Goal: Download file/media

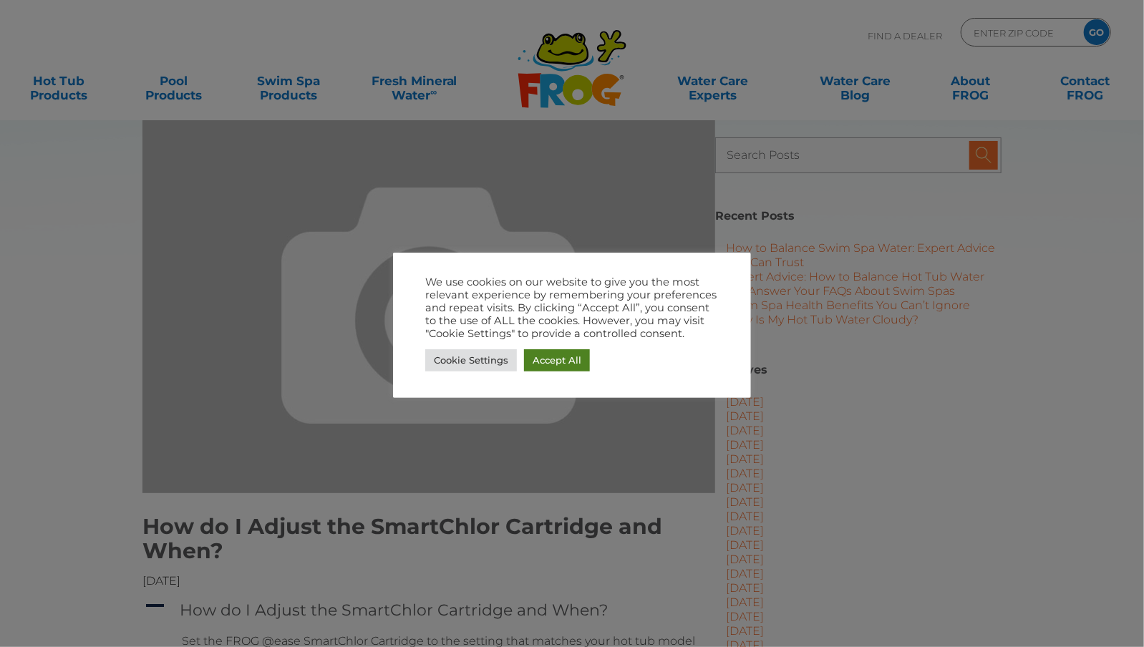
drag, startPoint x: 549, startPoint y: 357, endPoint x: 505, endPoint y: 325, distance: 54.9
click at [549, 357] on link "Accept All" at bounding box center [557, 360] width 66 height 22
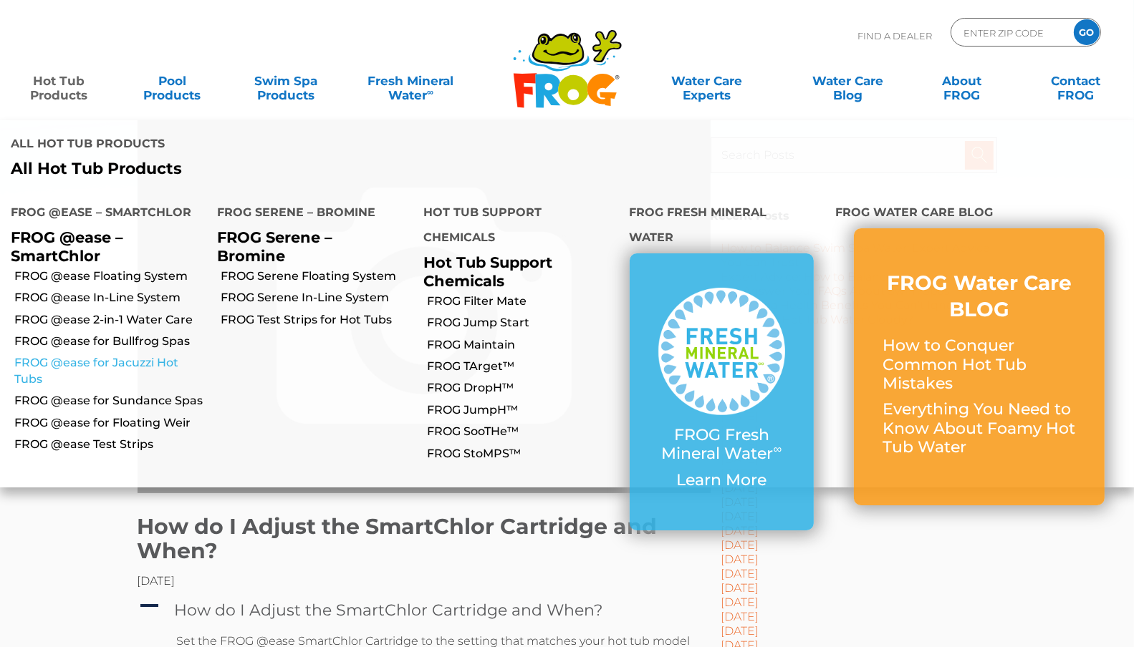
click at [118, 355] on link "FROG @ease for Jacuzzi Hot Tubs" at bounding box center [110, 371] width 192 height 32
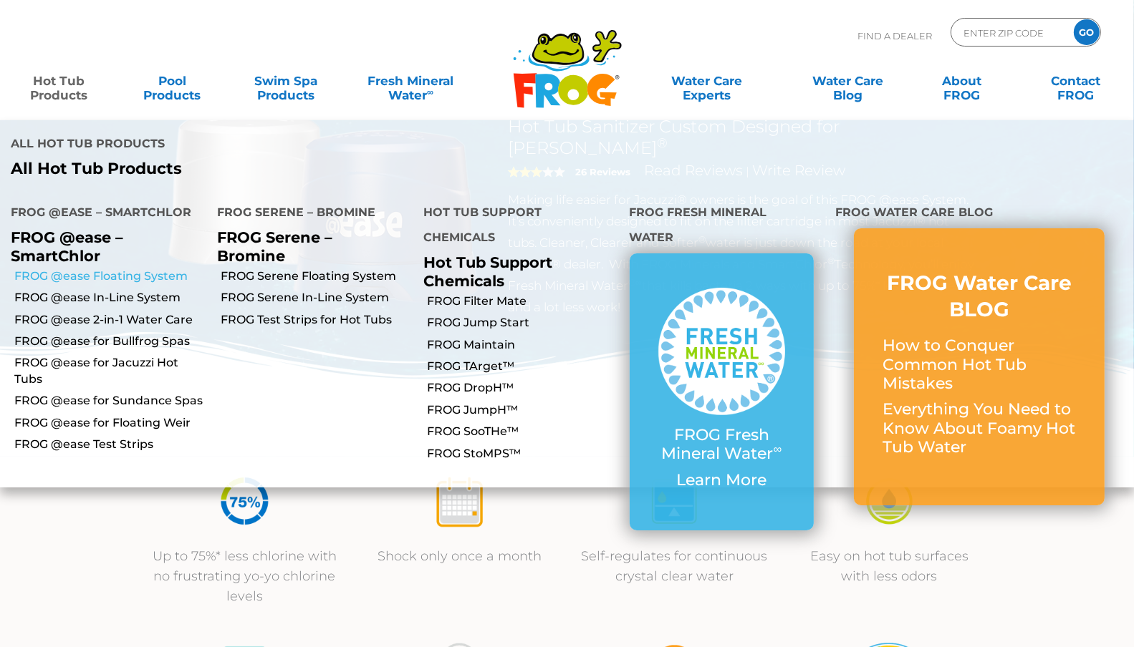
scroll to position [72, 0]
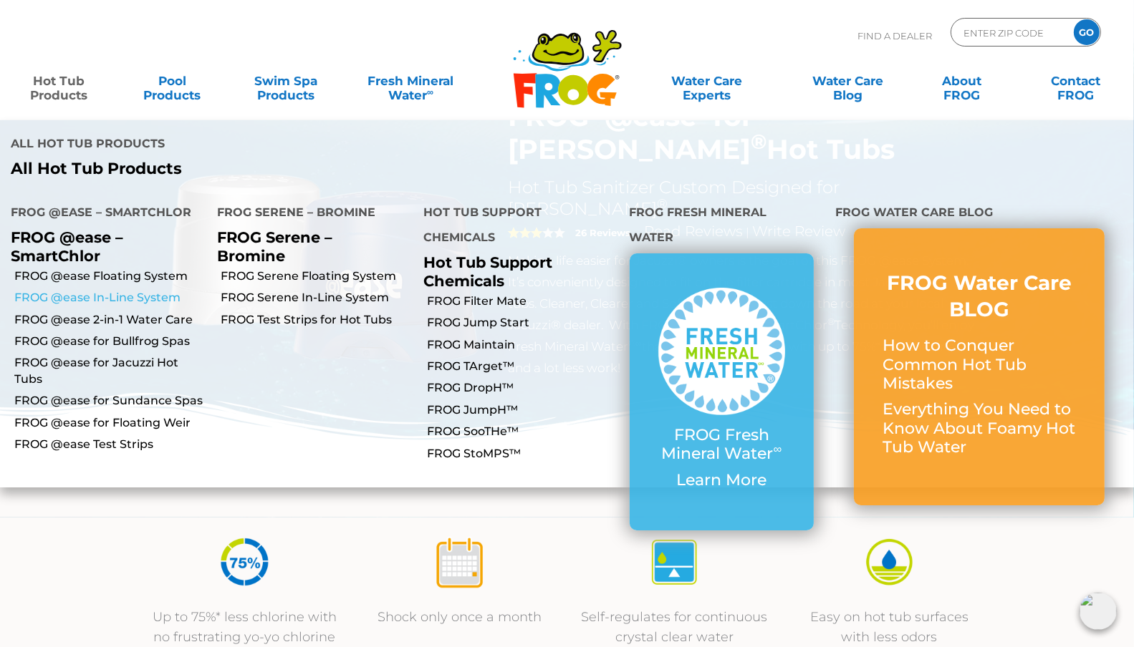
click at [132, 290] on link "FROG @ease In-Line System" at bounding box center [110, 298] width 192 height 16
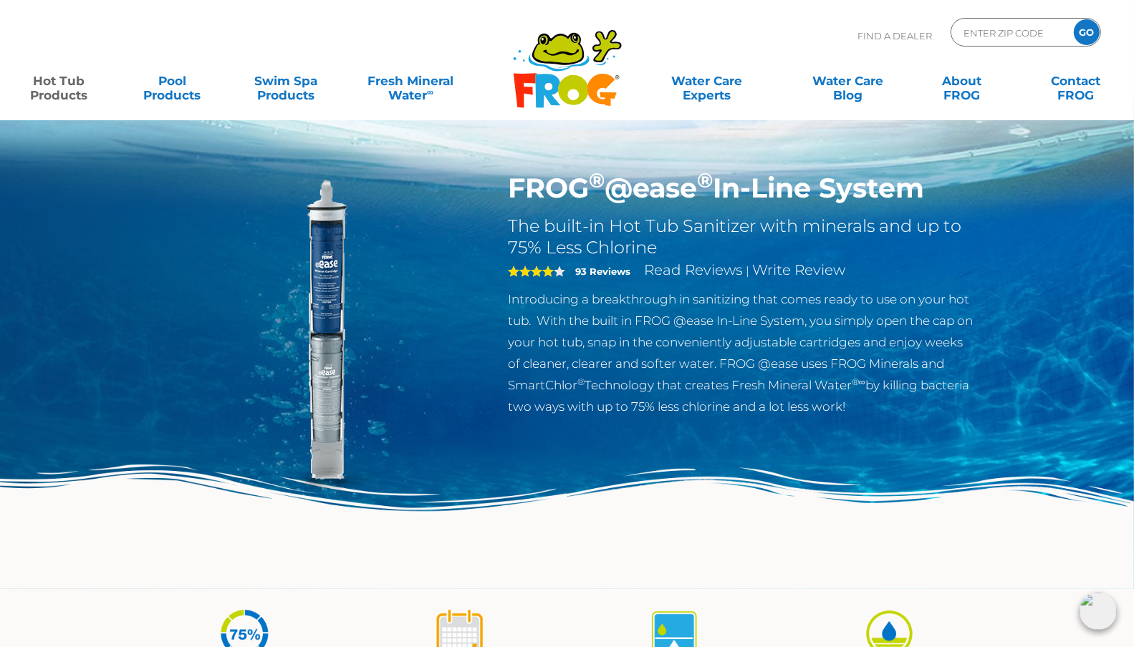
click at [63, 79] on link "Hot Tub Products" at bounding box center [58, 81] width 88 height 29
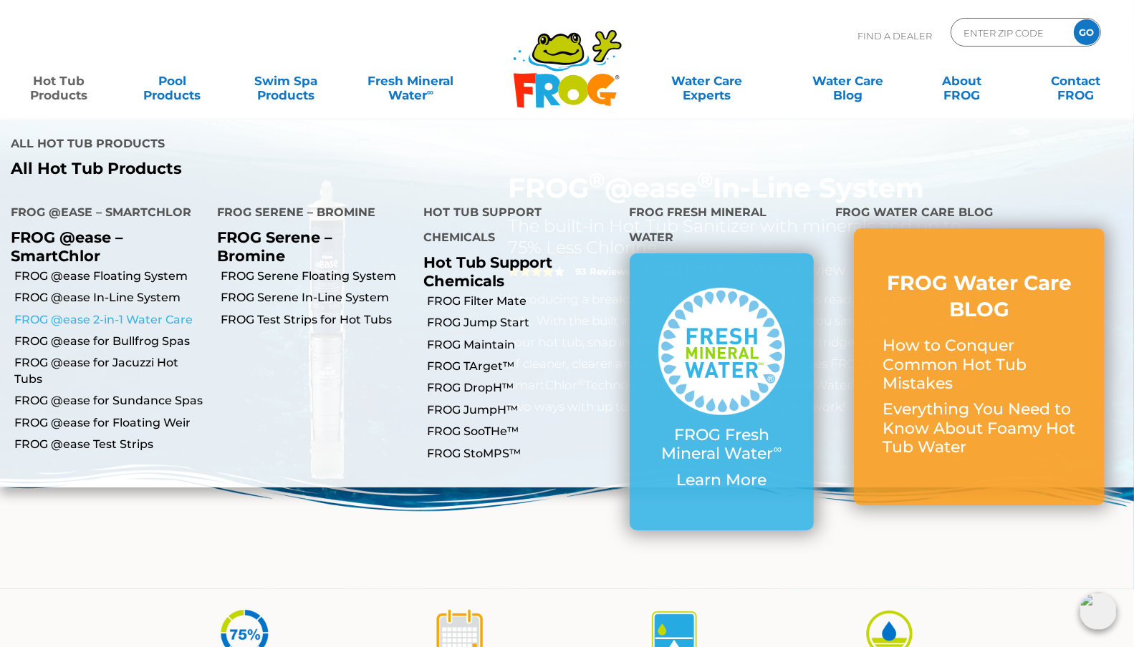
click at [103, 312] on link "FROG @ease 2-in-1 Water Care" at bounding box center [110, 320] width 192 height 16
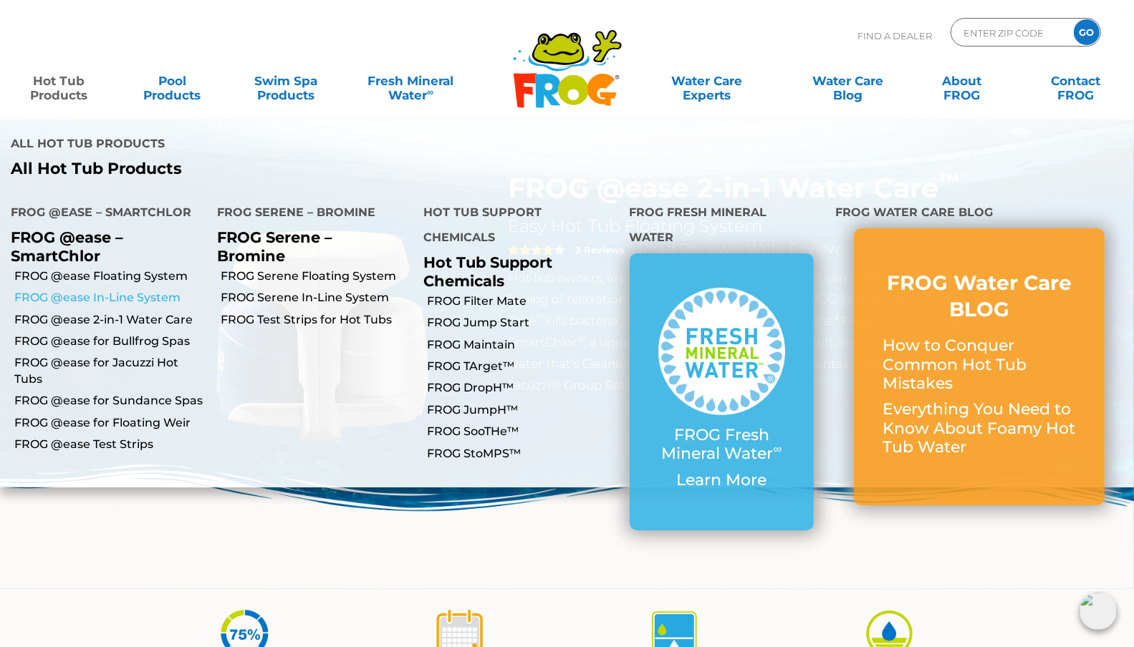
click at [100, 290] on link "FROG @ease In-Line System" at bounding box center [110, 298] width 192 height 16
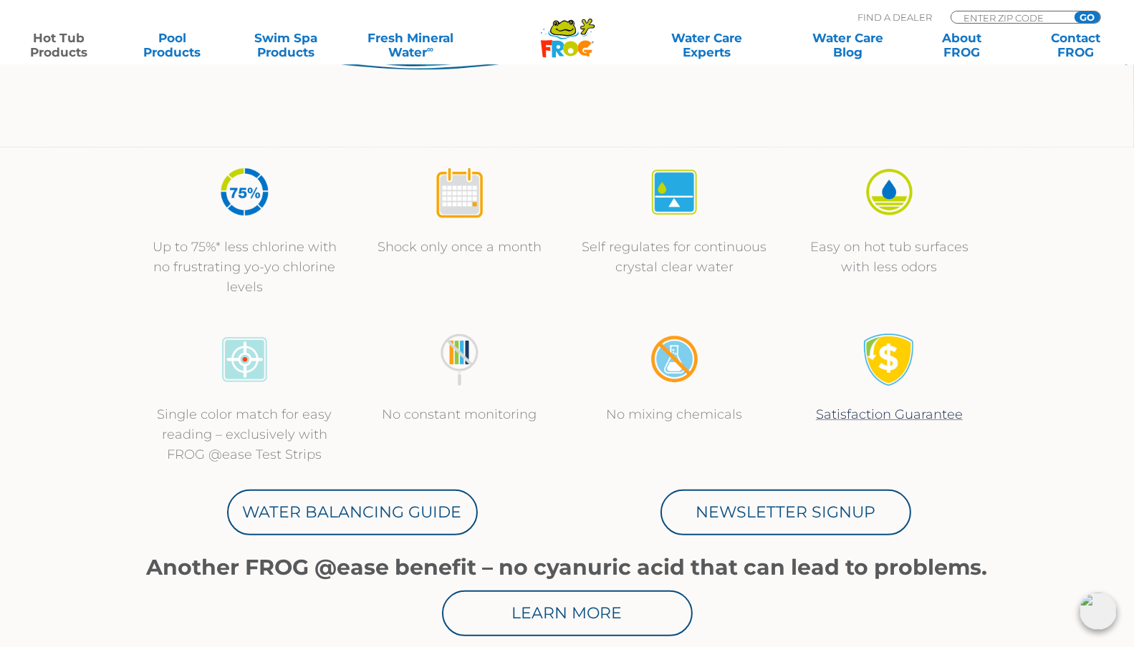
scroll to position [501, 0]
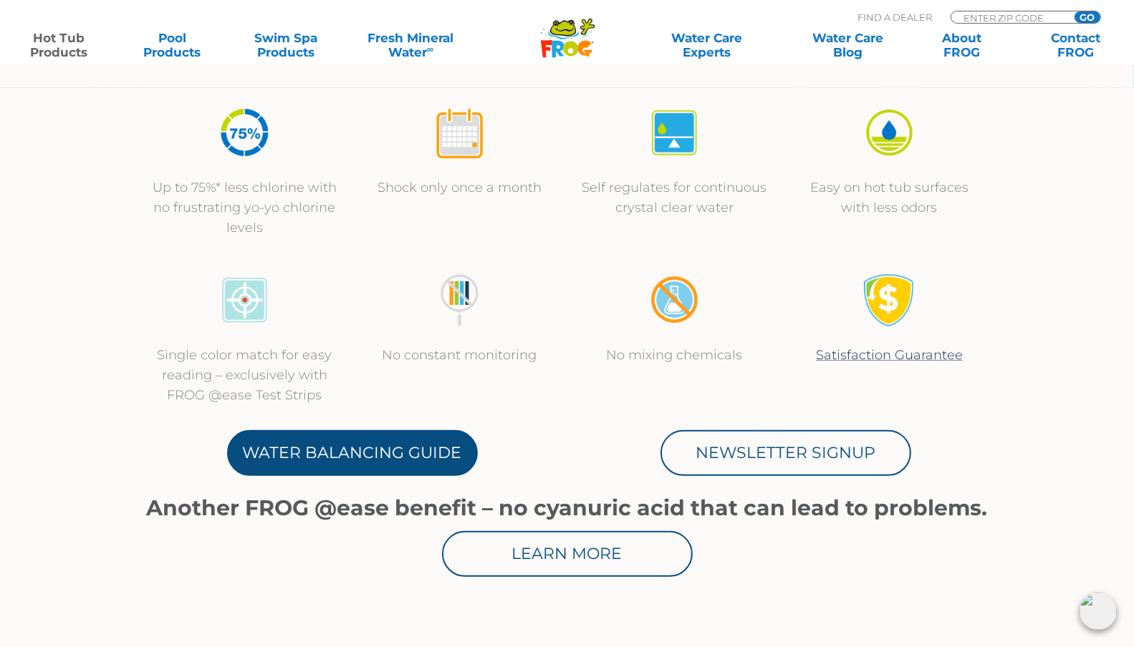
click at [365, 455] on link "Water Balancing Guide" at bounding box center [352, 453] width 251 height 46
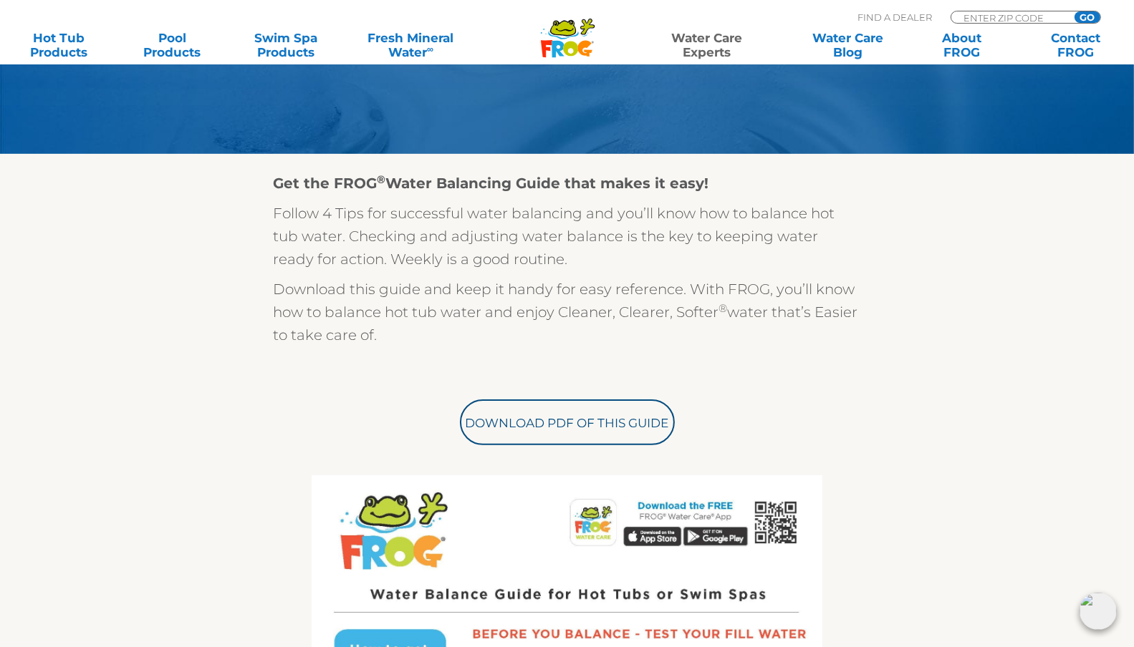
scroll to position [286, 0]
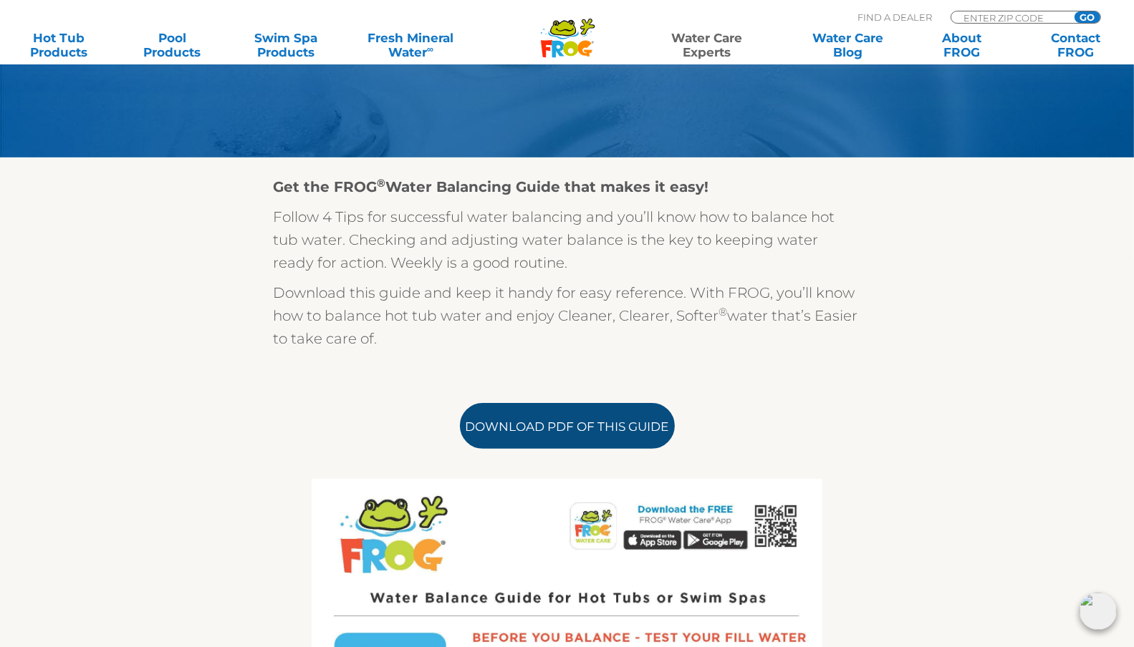
click at [546, 428] on link "Download PDF of this Guide" at bounding box center [567, 426] width 215 height 46
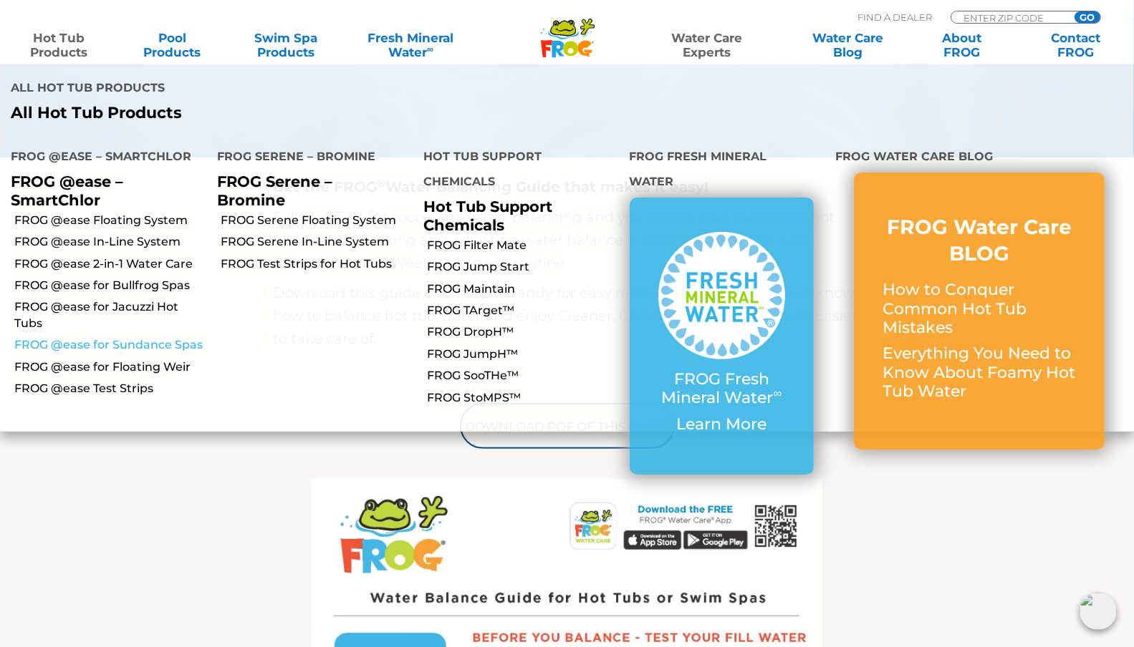
click at [127, 337] on link "FROG @ease for Sundance Spas" at bounding box center [110, 345] width 192 height 16
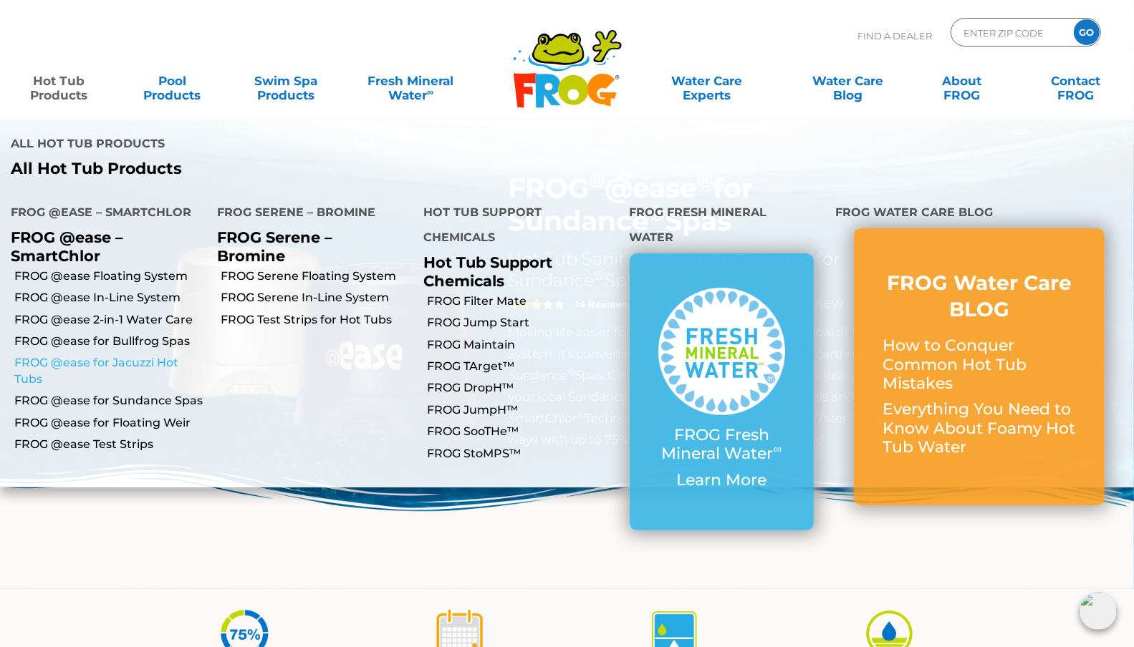
click at [101, 355] on link "FROG @ease for Jacuzzi Hot Tubs" at bounding box center [110, 371] width 192 height 32
click at [95, 290] on link "FROG @ease In-Line System" at bounding box center [110, 298] width 192 height 16
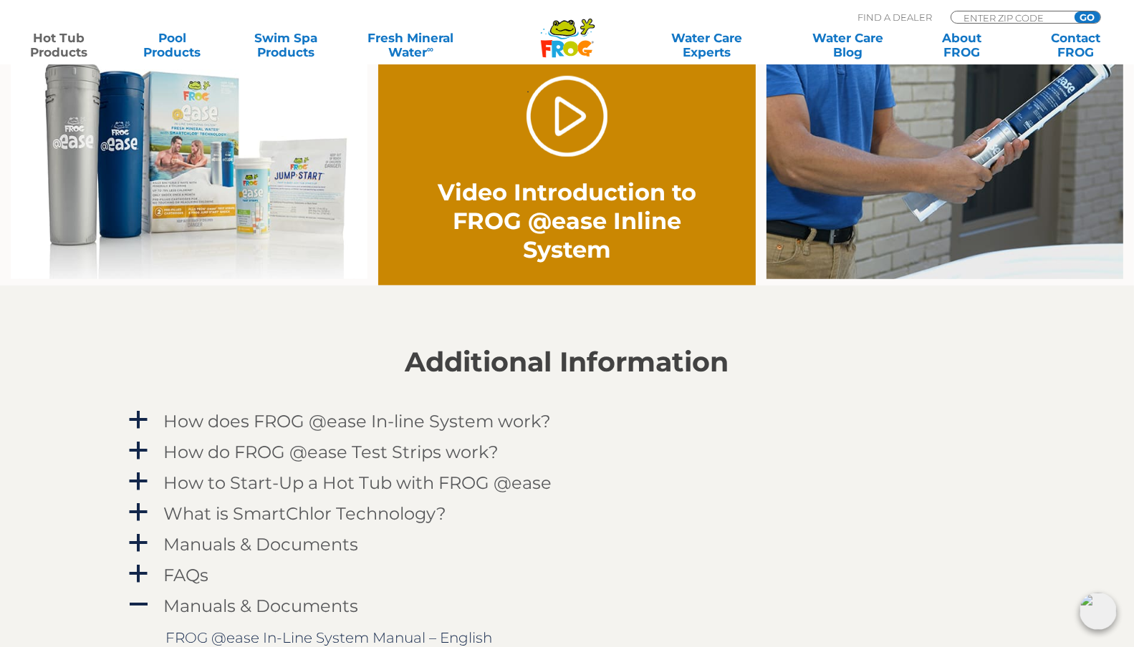
scroll to position [1432, 0]
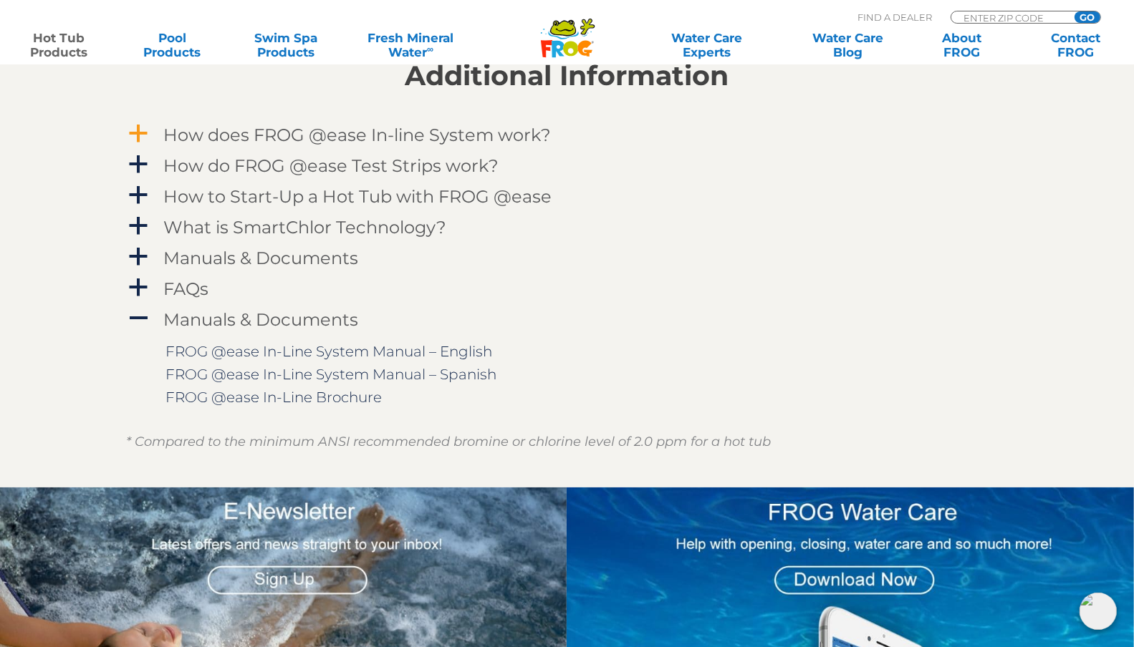
click at [145, 130] on span "a" at bounding box center [138, 133] width 21 height 21
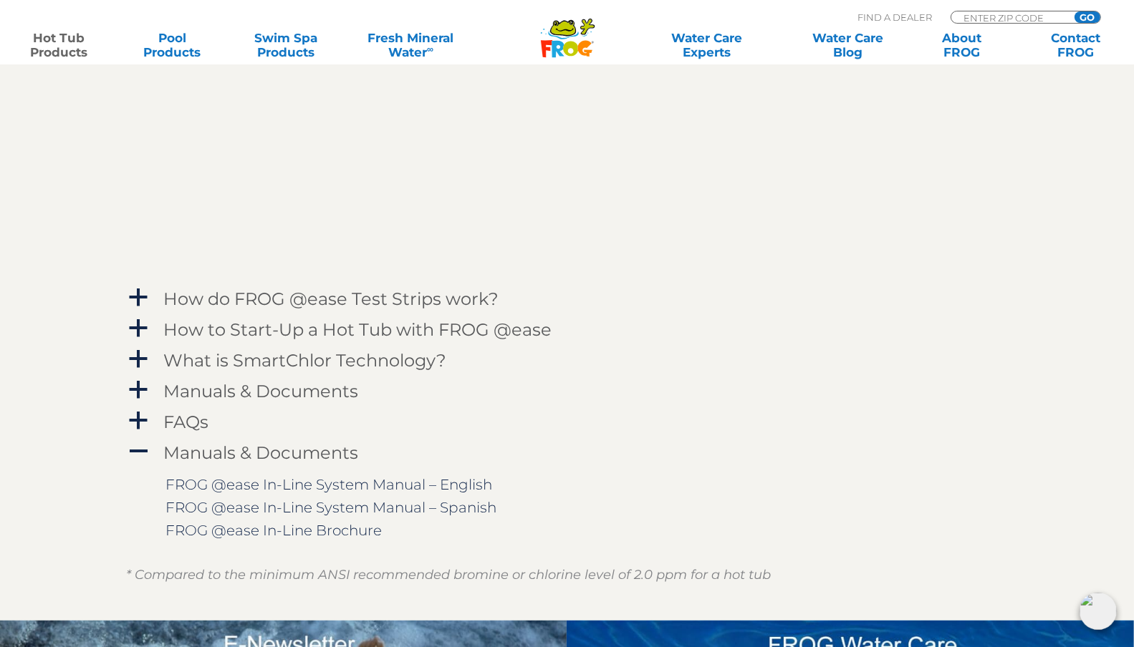
scroll to position [1719, 0]
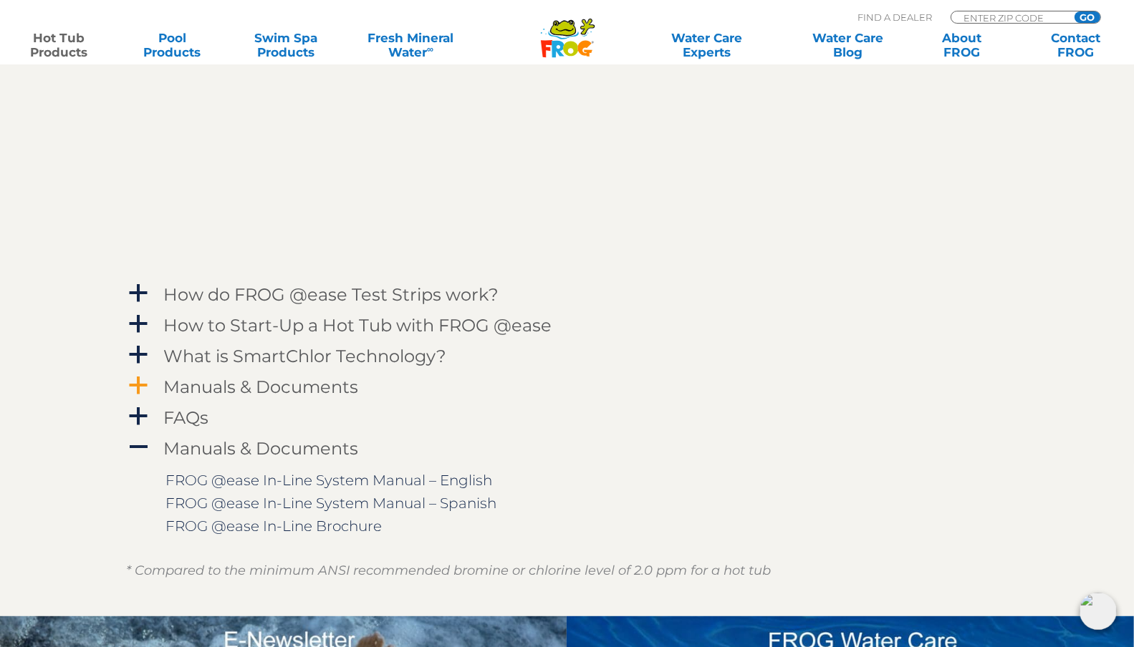
click at [139, 393] on span "a" at bounding box center [138, 385] width 21 height 21
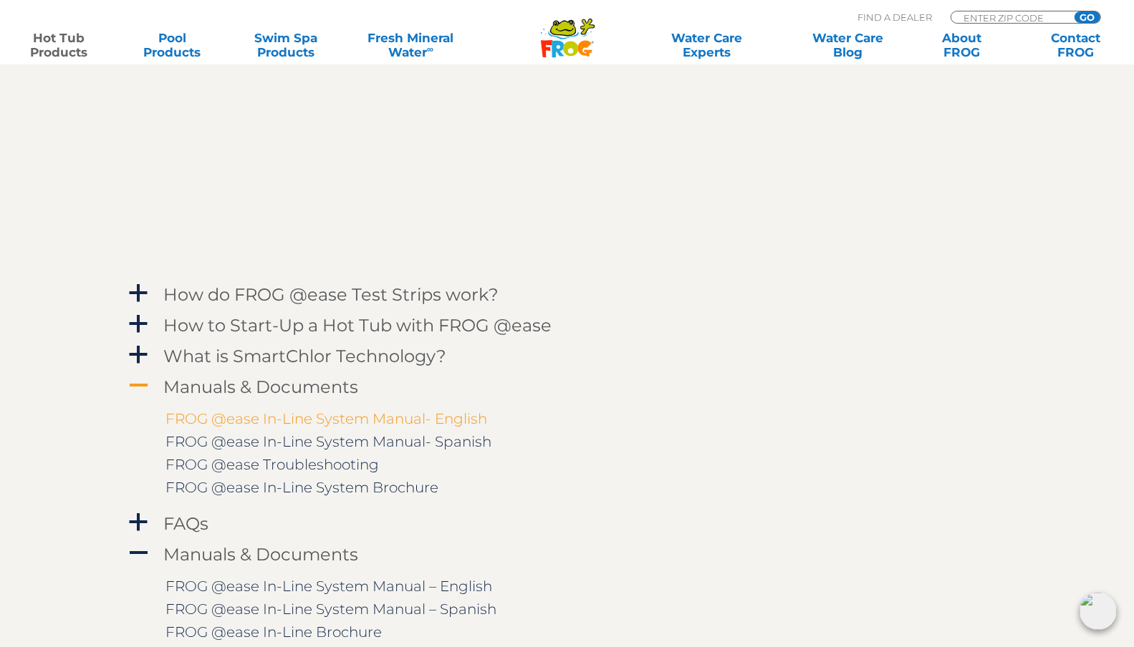
click at [378, 420] on link "FROG @ease In-Line System Manual- English" at bounding box center [327, 418] width 322 height 17
